Goal: Task Accomplishment & Management: Manage account settings

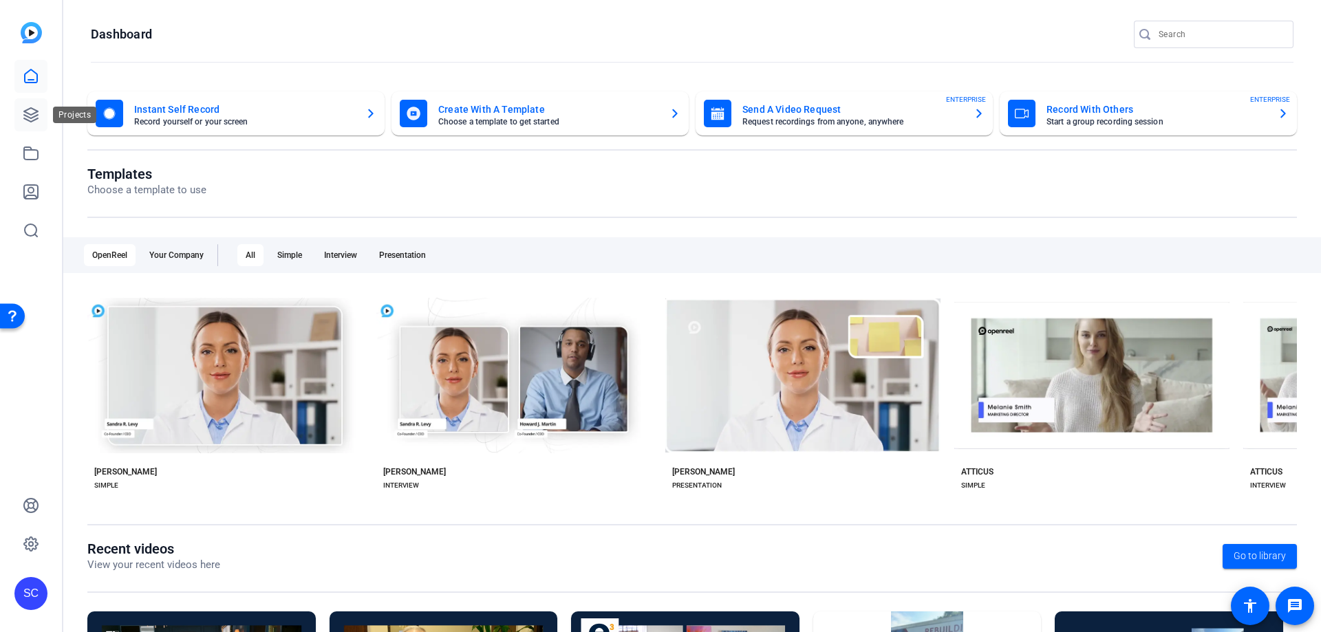
click at [30, 112] on icon at bounding box center [31, 115] width 17 height 17
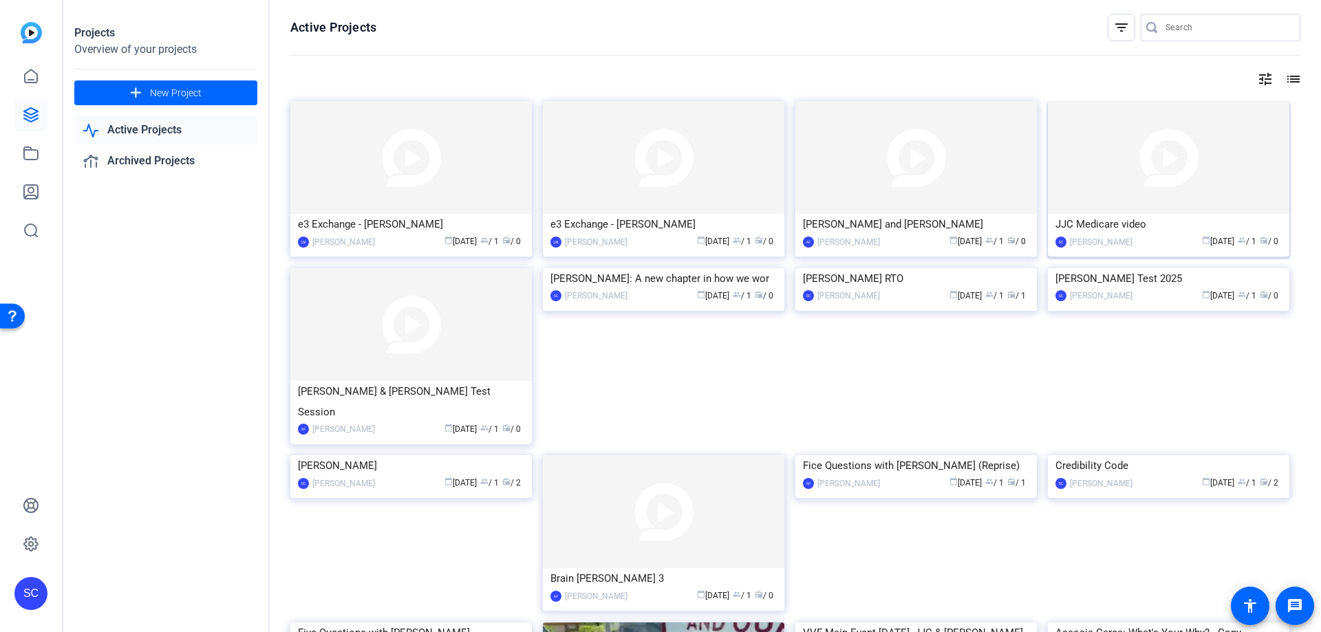
click at [1200, 180] on img at bounding box center [1168, 157] width 241 height 113
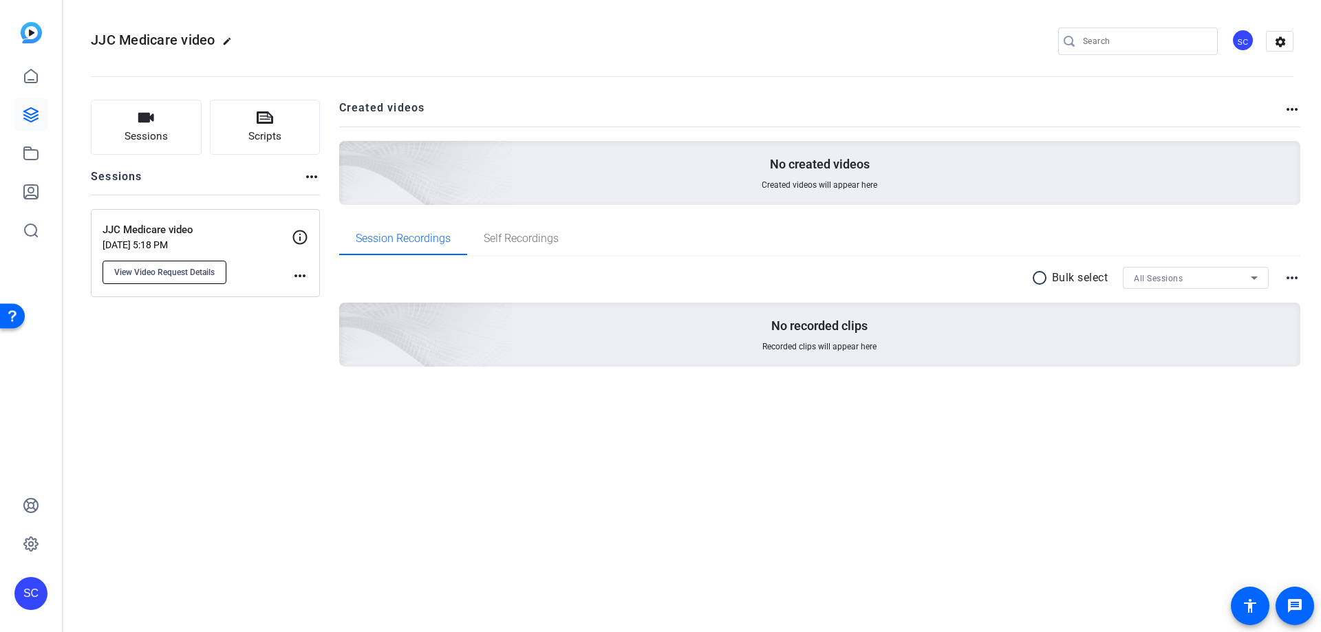
click at [203, 281] on button "View Video Request Details" at bounding box center [165, 272] width 124 height 23
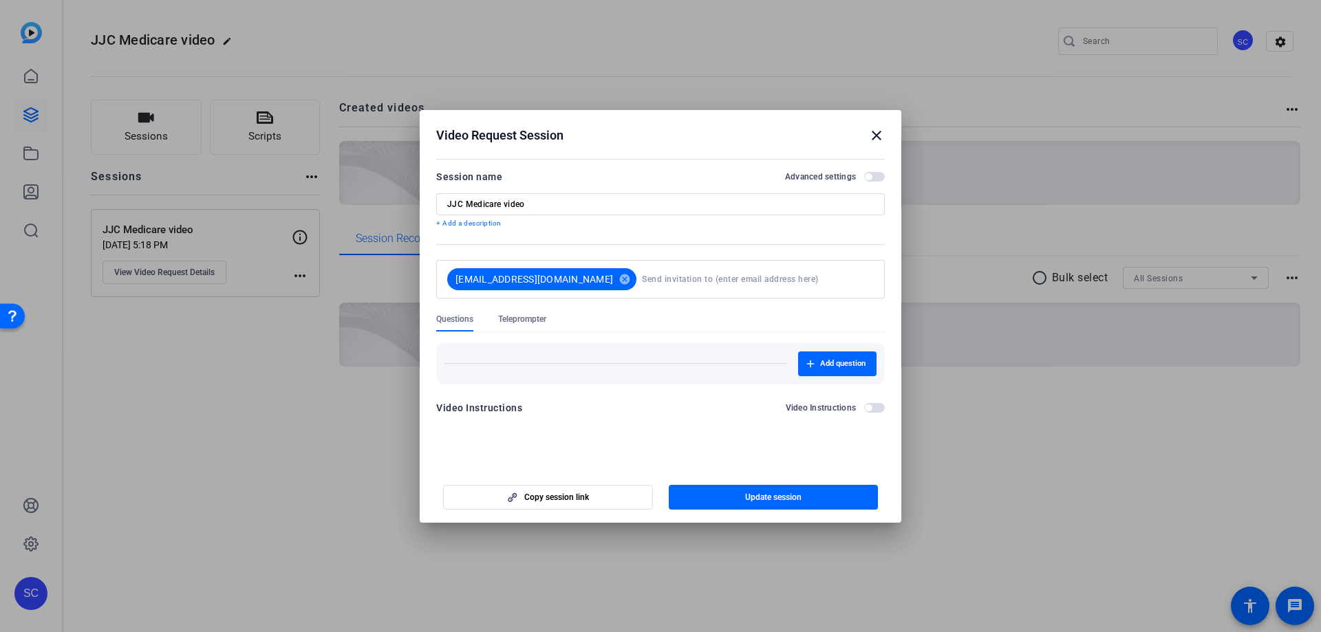
click at [528, 321] on span "Teleprompter" at bounding box center [522, 319] width 48 height 11
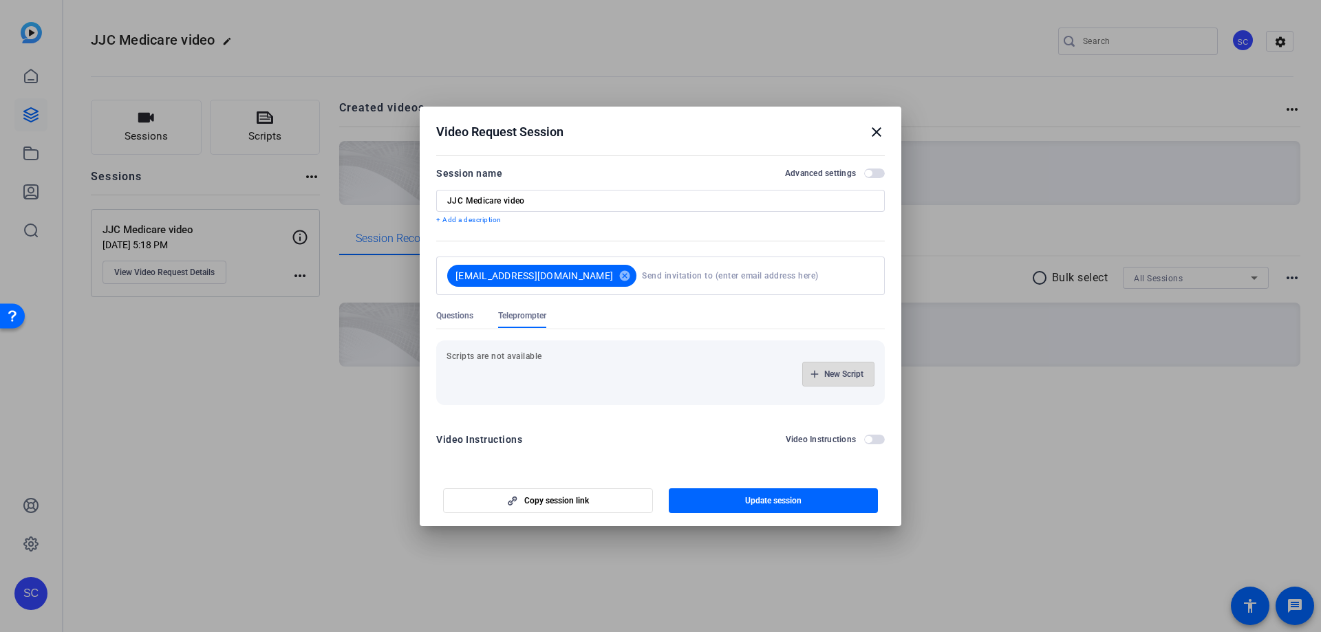
click at [820, 378] on span "button" at bounding box center [838, 374] width 71 height 33
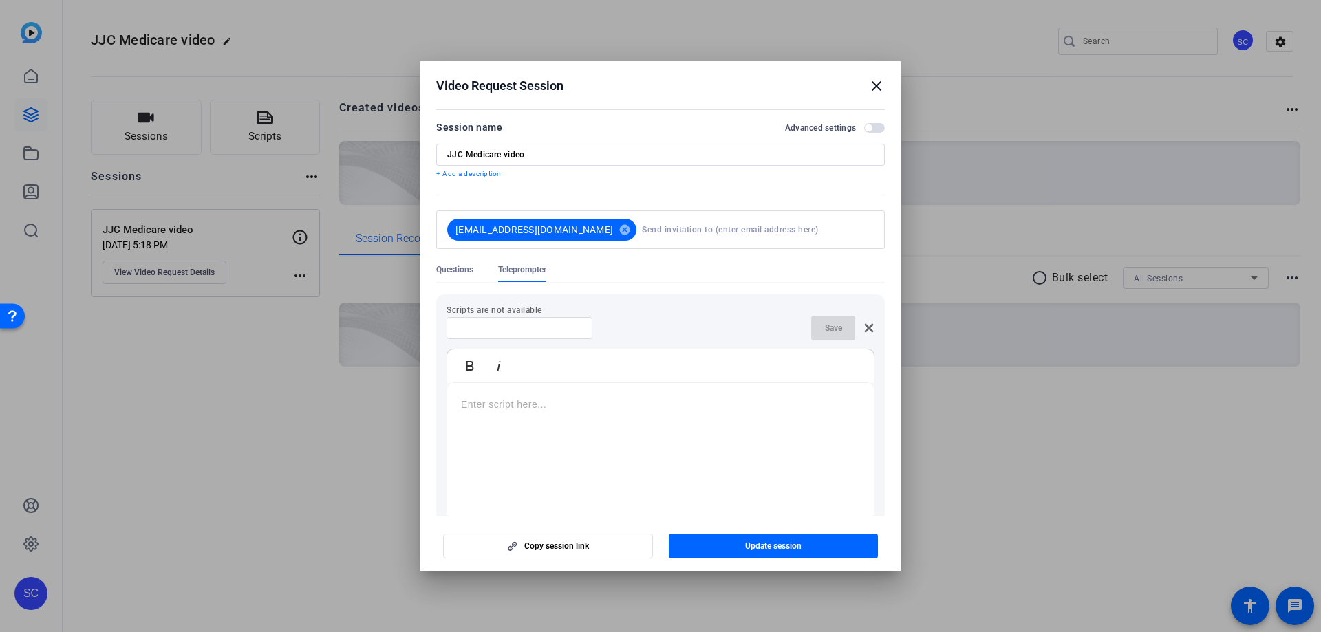
click at [532, 334] on div at bounding box center [519, 328] width 124 height 22
type input "JJC Medicare story"
click at [497, 400] on p at bounding box center [660, 404] width 399 height 15
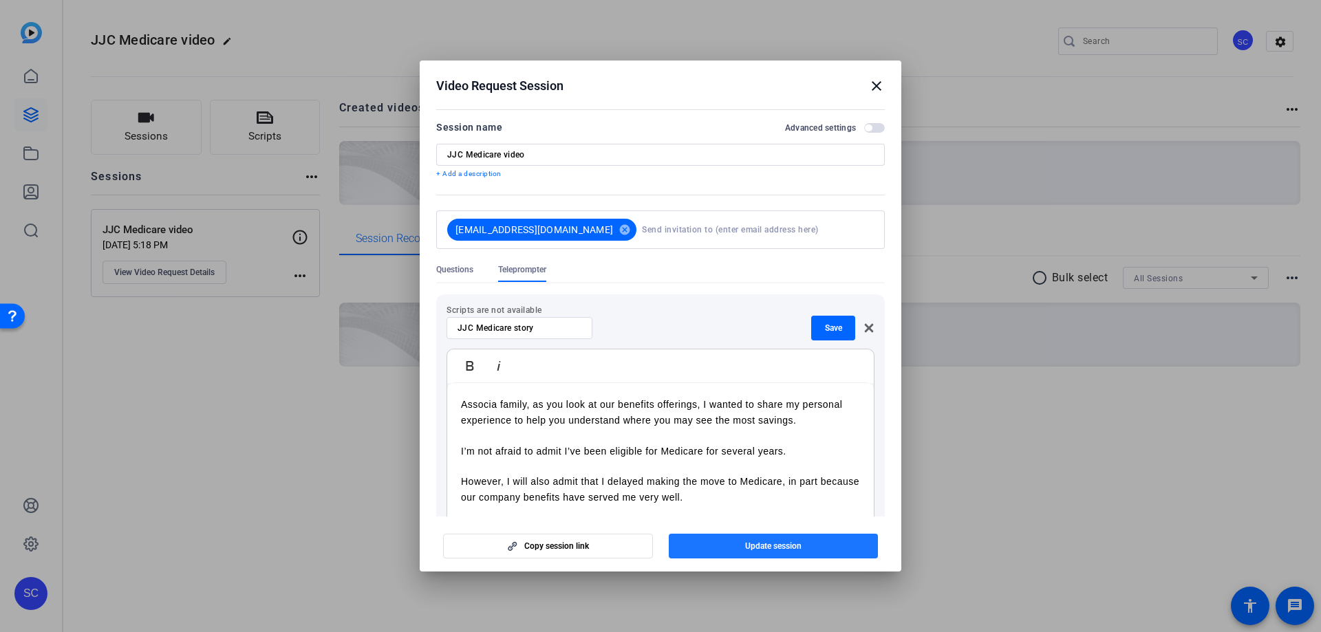
drag, startPoint x: 793, startPoint y: 541, endPoint x: 793, endPoint y: 551, distance: 9.7
click at [793, 542] on span "Update session" at bounding box center [773, 546] width 56 height 11
click at [825, 332] on span "Save" at bounding box center [833, 328] width 17 height 11
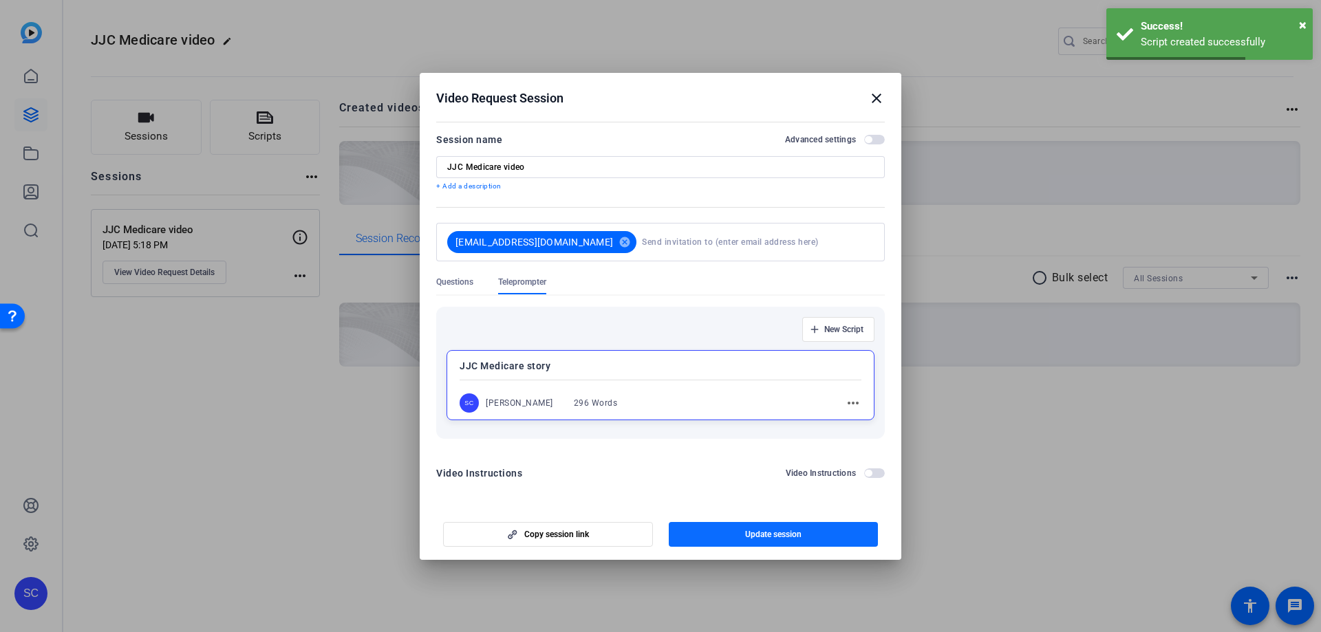
click at [785, 535] on span "Update session" at bounding box center [773, 534] width 56 height 11
click at [877, 103] on mat-icon "close" at bounding box center [876, 98] width 17 height 17
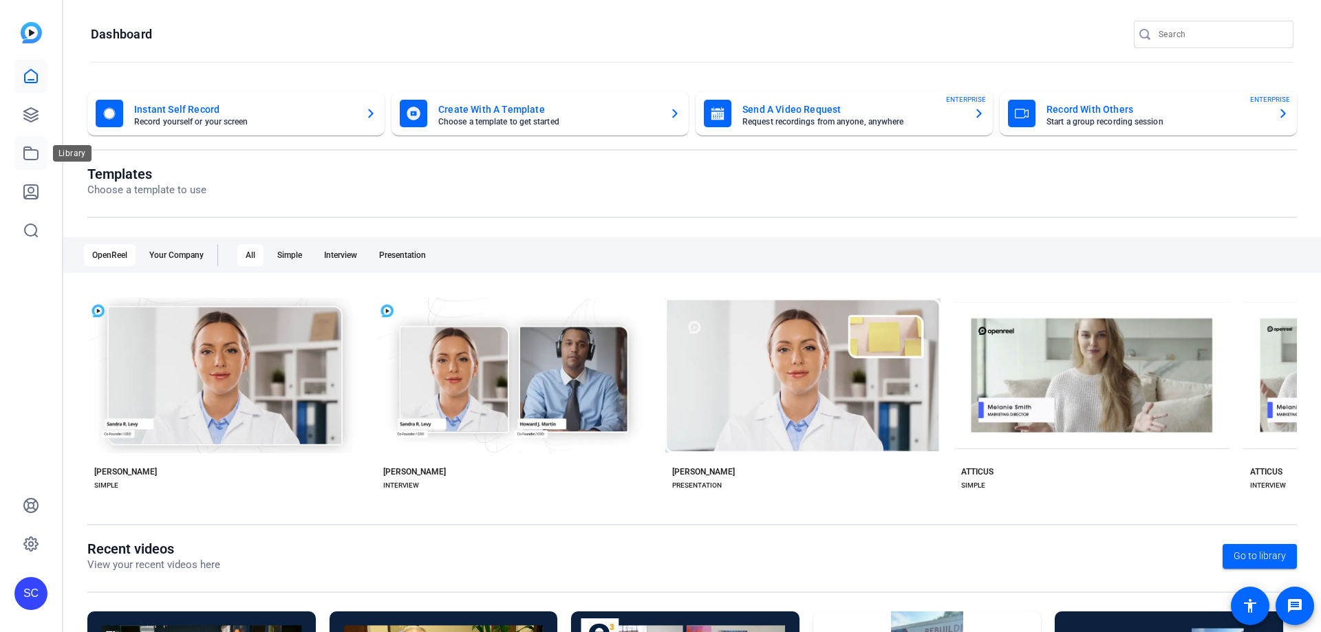
click at [38, 161] on icon at bounding box center [31, 153] width 17 height 17
click at [30, 107] on icon at bounding box center [31, 115] width 17 height 17
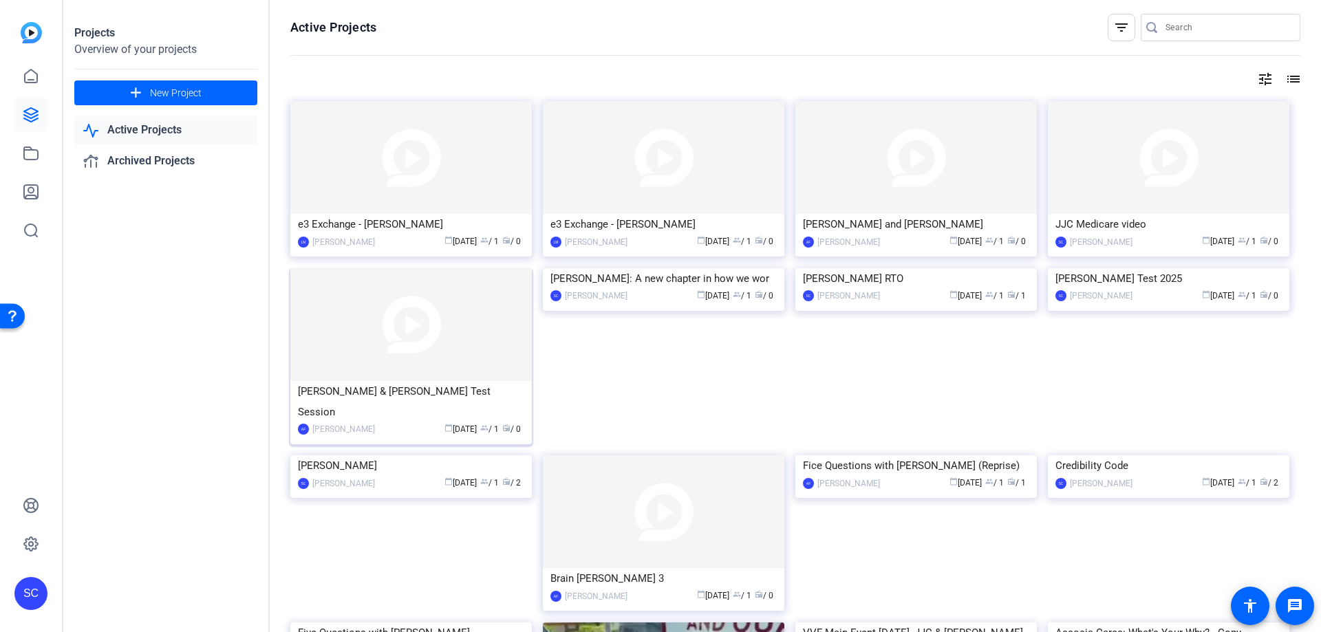
click at [488, 376] on img at bounding box center [410, 324] width 241 height 113
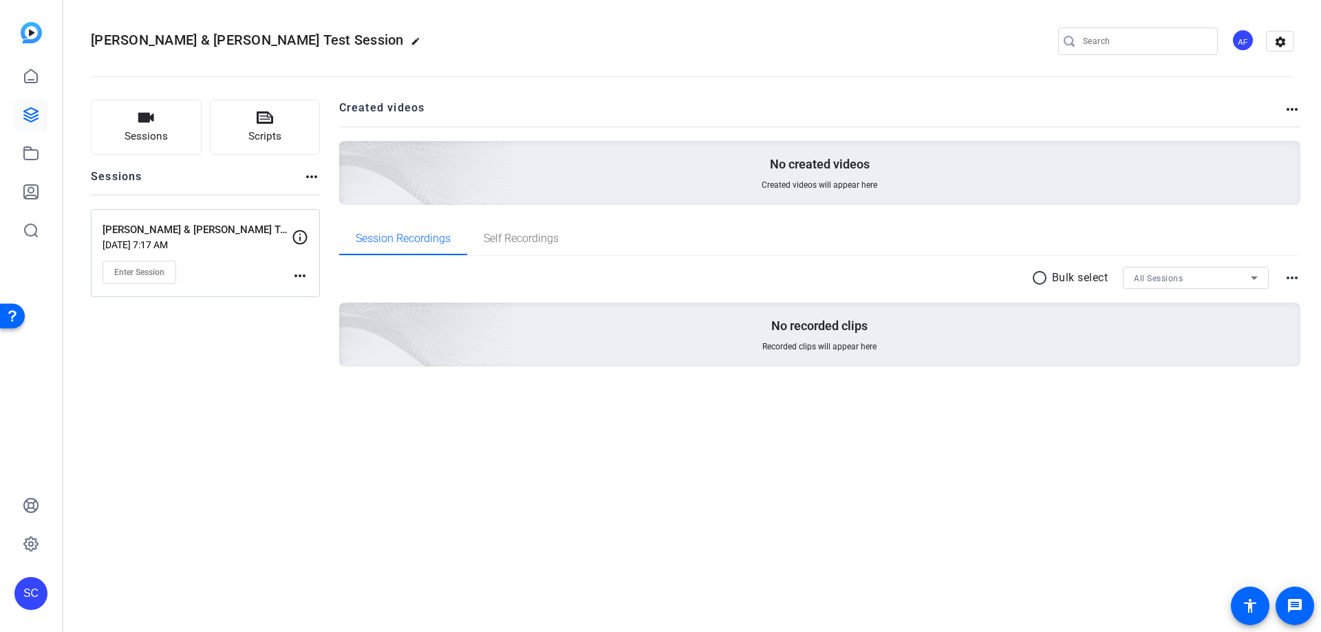
click at [1291, 105] on mat-icon "more_horiz" at bounding box center [1292, 109] width 17 height 17
click at [1293, 282] on div at bounding box center [660, 316] width 1321 height 632
click at [1293, 279] on mat-icon "more_horiz" at bounding box center [1292, 278] width 17 height 17
click at [310, 179] on div at bounding box center [660, 316] width 1321 height 632
click at [310, 176] on mat-icon "more_horiz" at bounding box center [311, 177] width 17 height 17
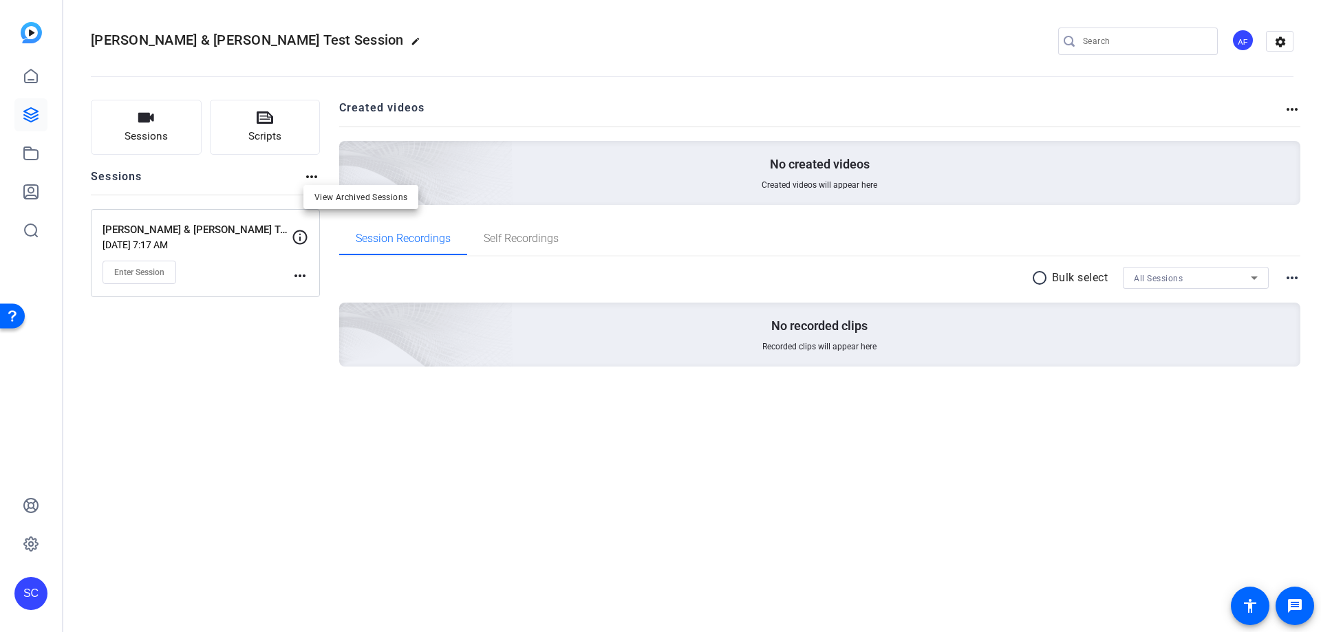
click at [292, 275] on div at bounding box center [660, 316] width 1321 height 632
click at [294, 275] on mat-icon "more_horiz" at bounding box center [300, 276] width 17 height 17
click at [312, 317] on span "Archive Session" at bounding box center [334, 313] width 63 height 17
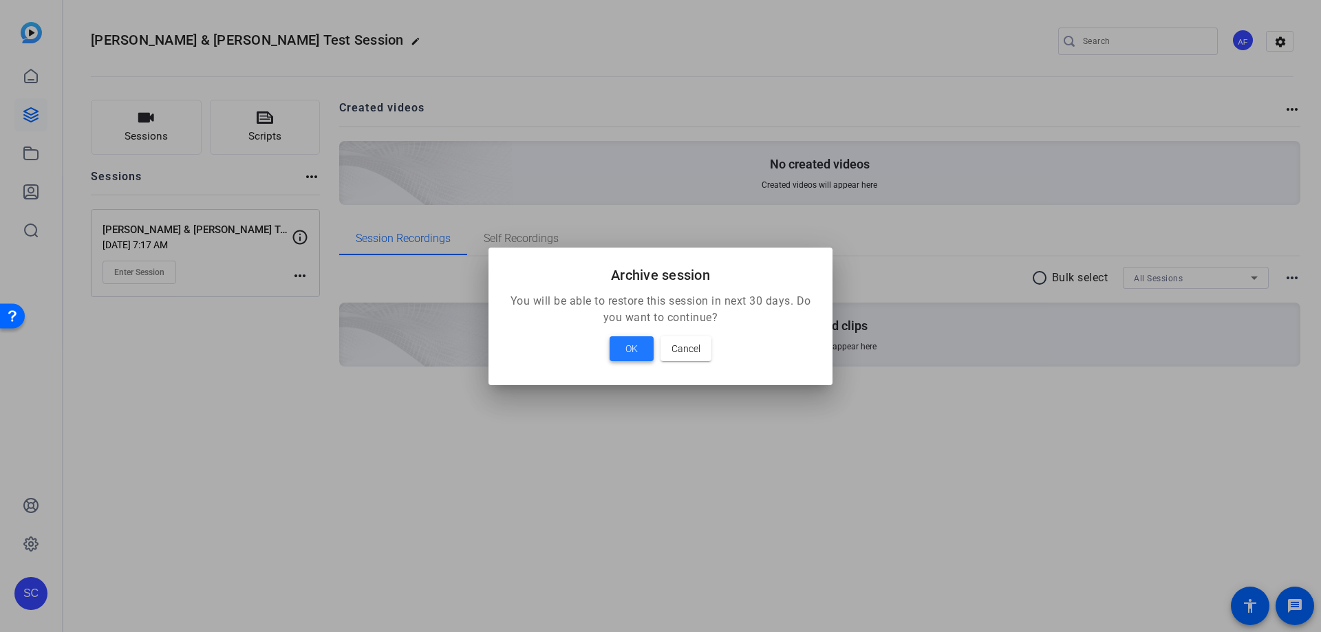
click at [636, 345] on span "OK" at bounding box center [631, 349] width 12 height 17
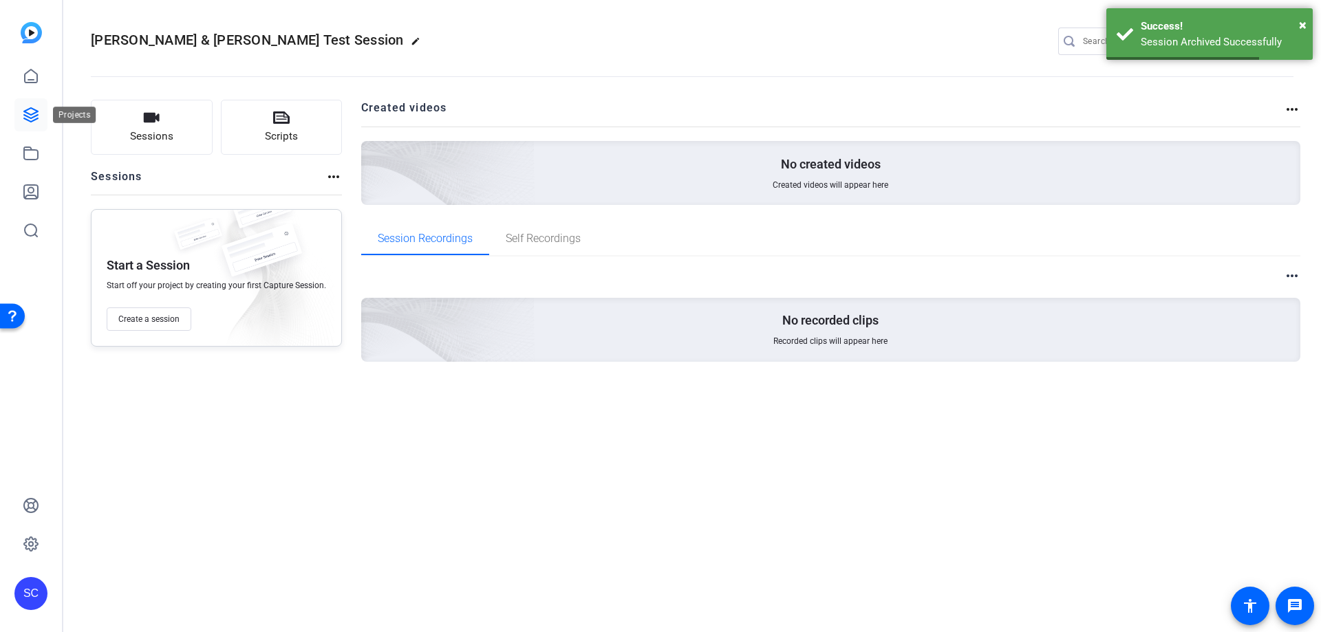
click at [29, 117] on icon at bounding box center [31, 115] width 14 height 14
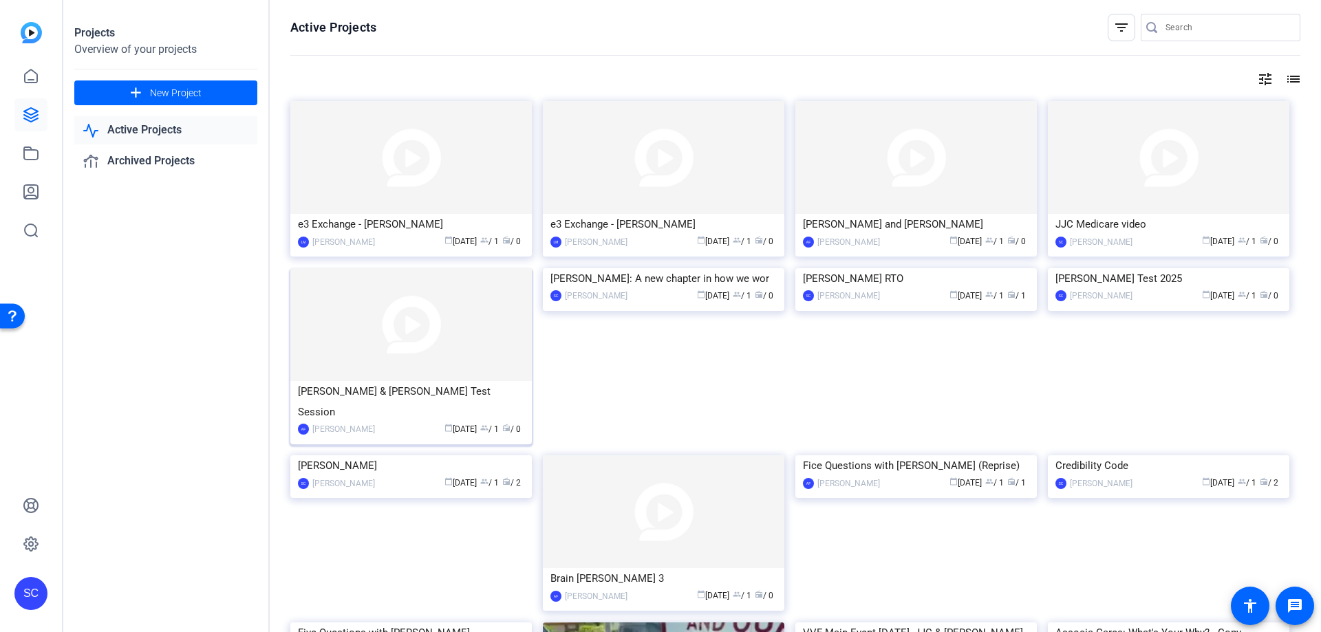
click at [443, 338] on img at bounding box center [410, 324] width 241 height 113
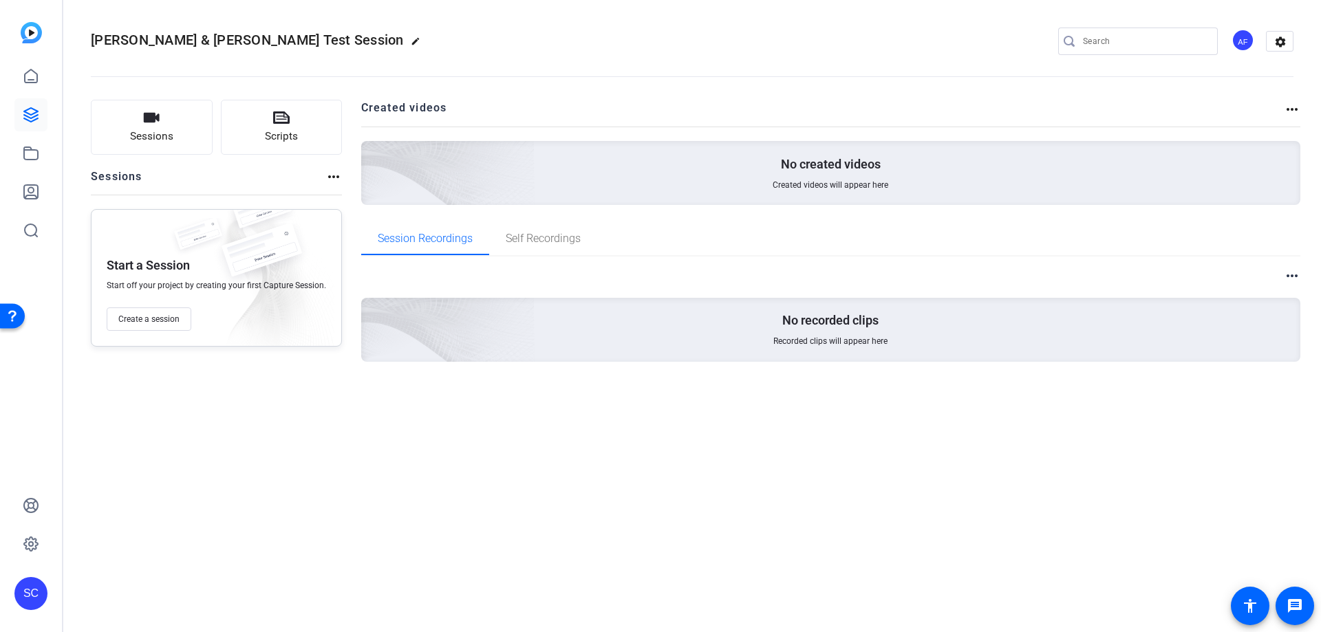
click at [332, 180] on mat-icon "more_horiz" at bounding box center [333, 177] width 17 height 17
click at [380, 206] on div "View Archived Sessions" at bounding box center [380, 197] width 115 height 24
click at [380, 193] on img at bounding box center [371, 154] width 328 height 299
click at [332, 180] on mat-icon "more_horiz" at bounding box center [333, 177] width 17 height 17
click at [344, 204] on span "View Archived Sessions" at bounding box center [380, 197] width 93 height 17
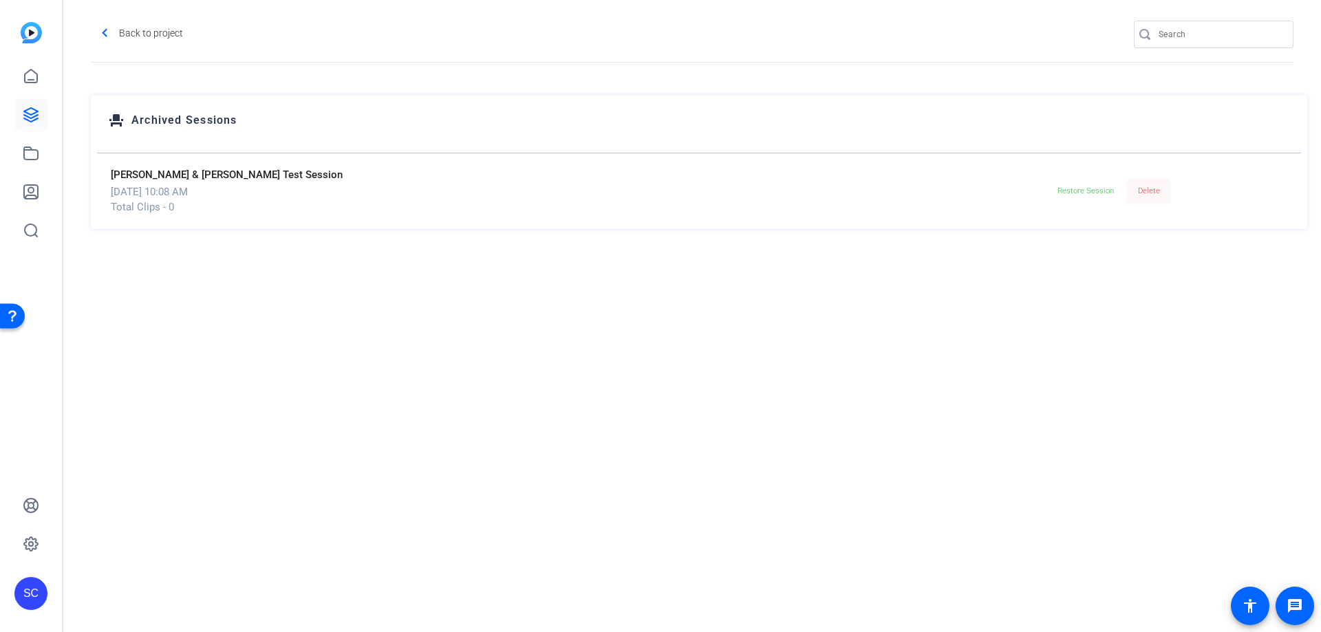
click at [1147, 195] on span "Delete" at bounding box center [1149, 190] width 22 height 9
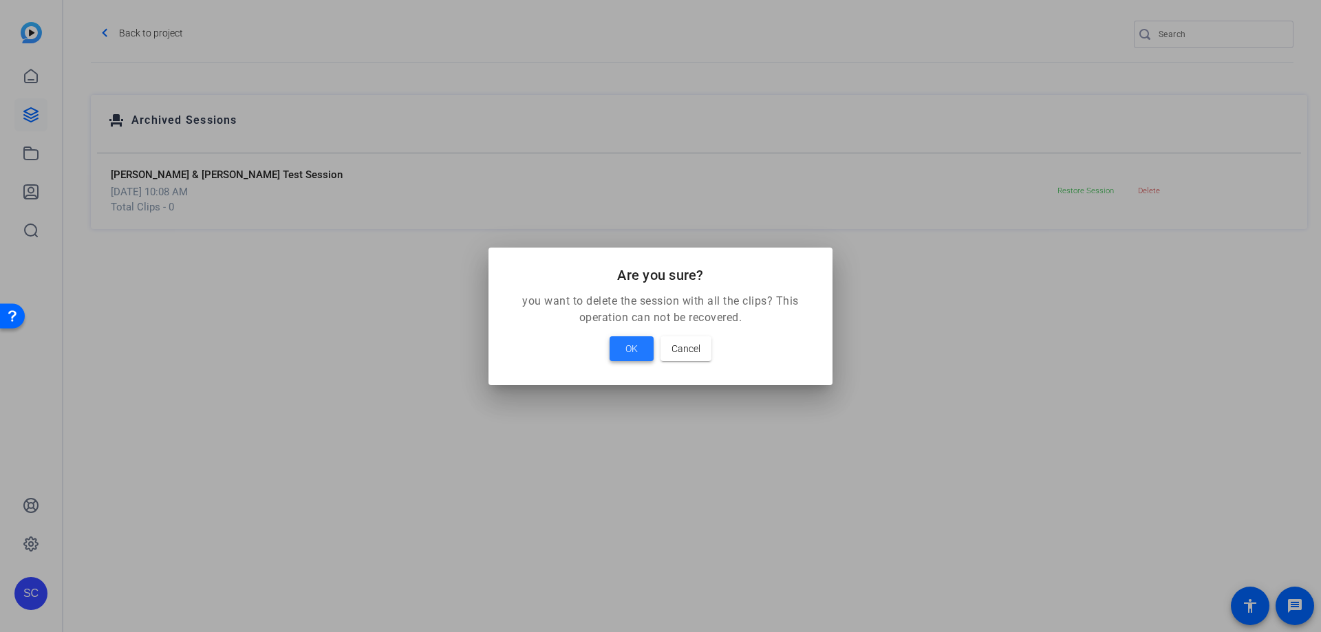
click at [628, 346] on span "OK" at bounding box center [631, 349] width 12 height 17
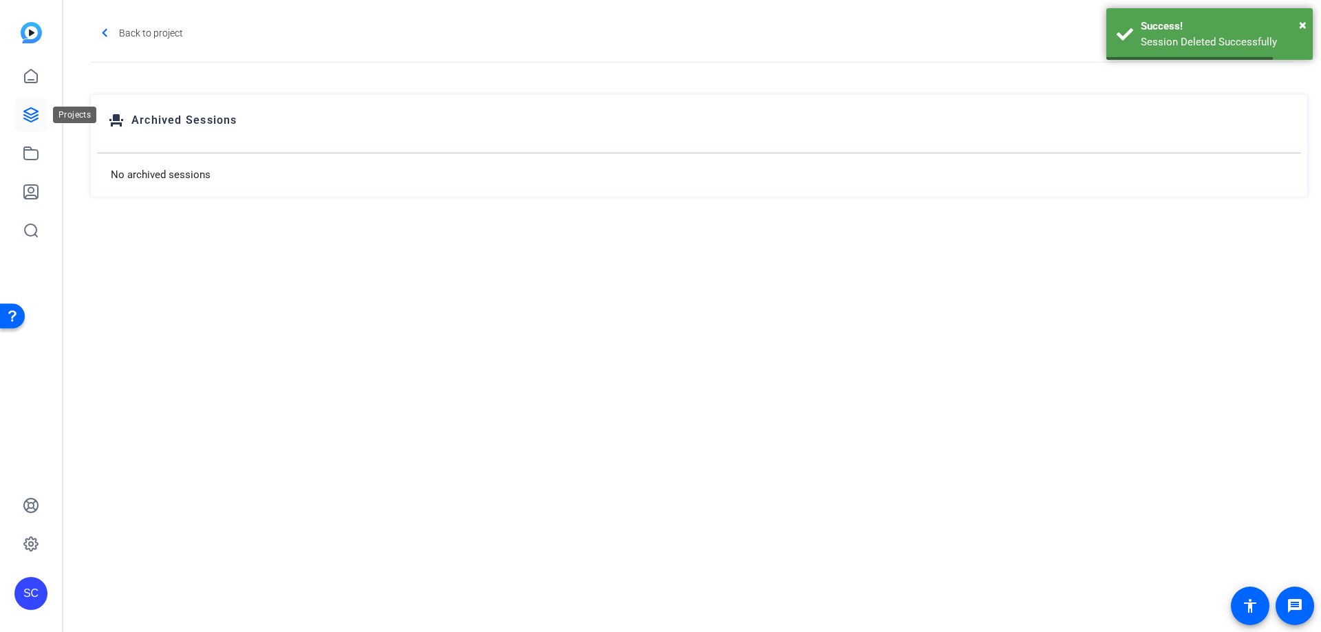
click at [24, 111] on icon at bounding box center [31, 115] width 14 height 14
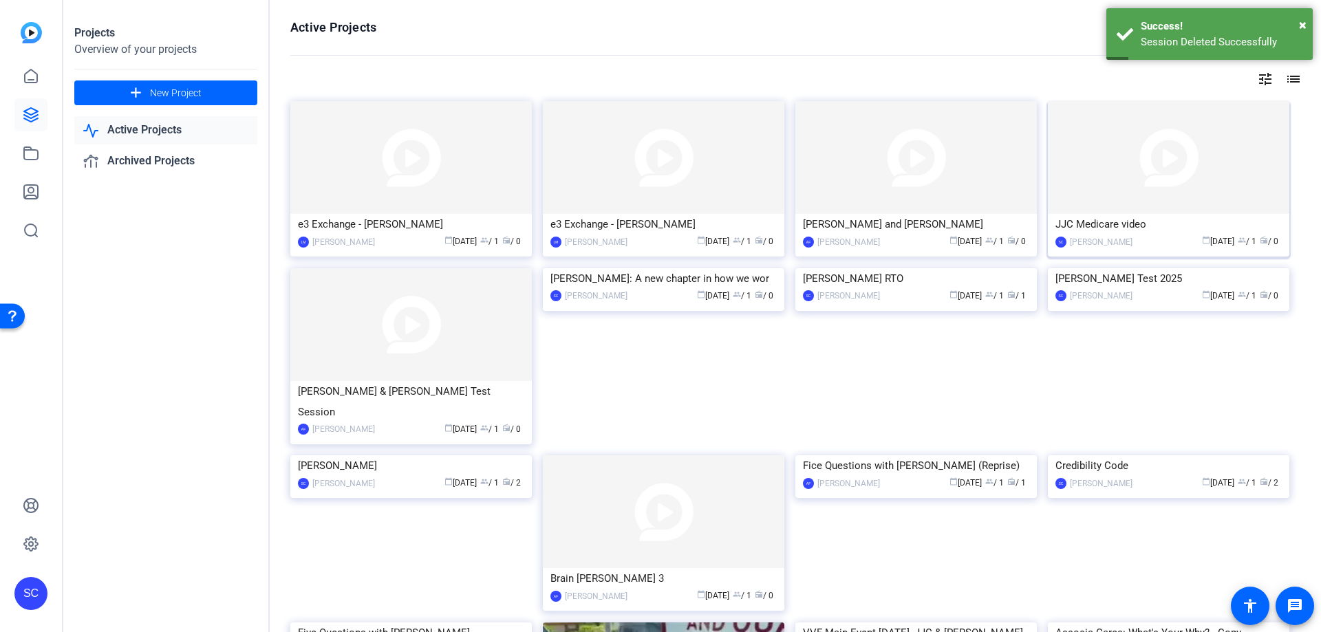
click at [1224, 216] on div "JJC Medicare video" at bounding box center [1168, 224] width 226 height 21
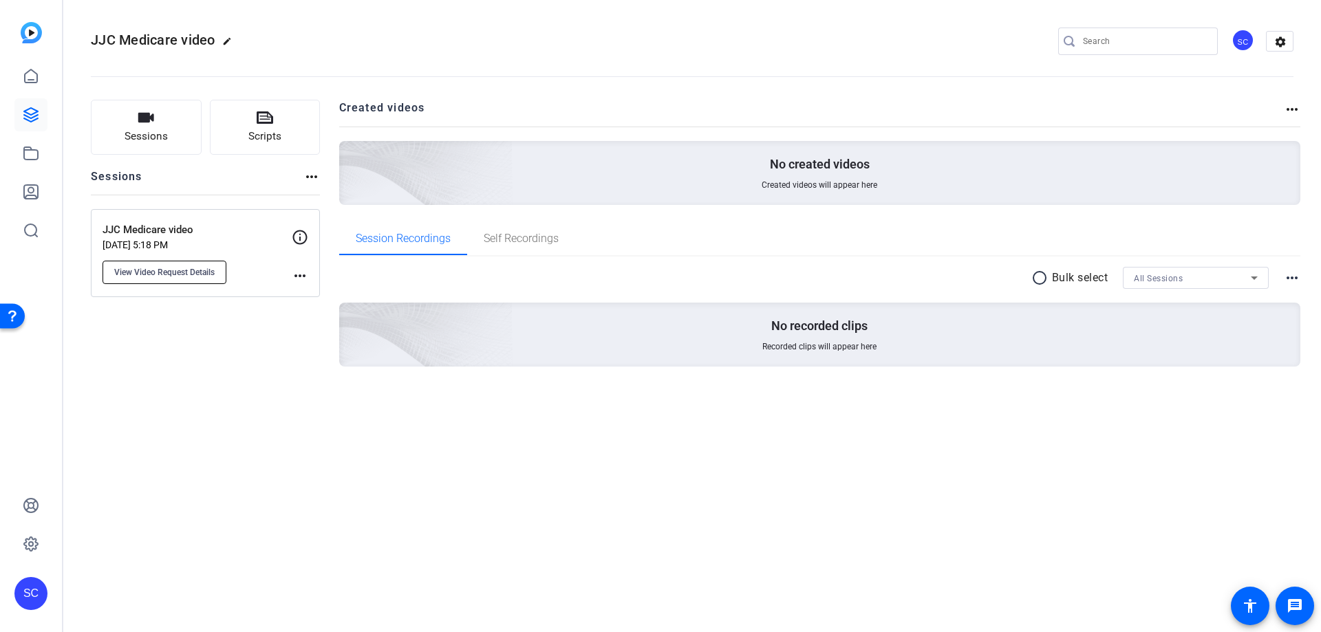
click at [206, 277] on span "View Video Request Details" at bounding box center [164, 272] width 100 height 11
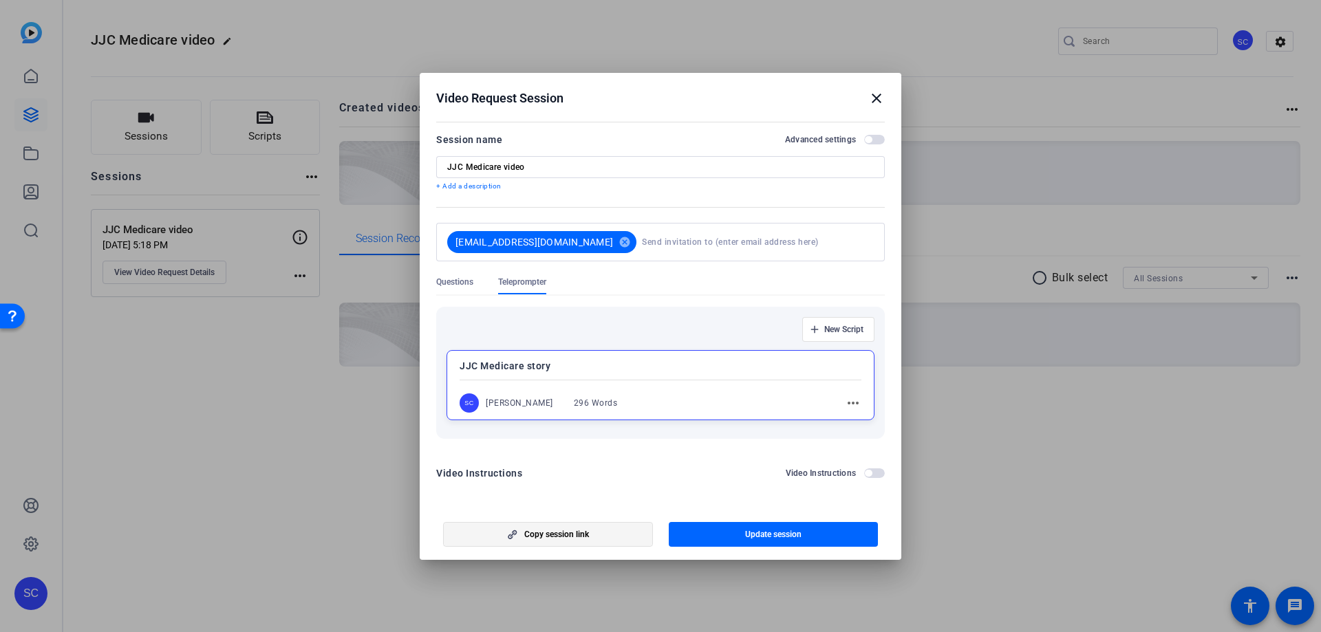
click at [611, 532] on span "button" at bounding box center [548, 534] width 208 height 33
click at [874, 94] on mat-icon "close" at bounding box center [876, 98] width 17 height 17
